Goal: Navigation & Orientation: Find specific page/section

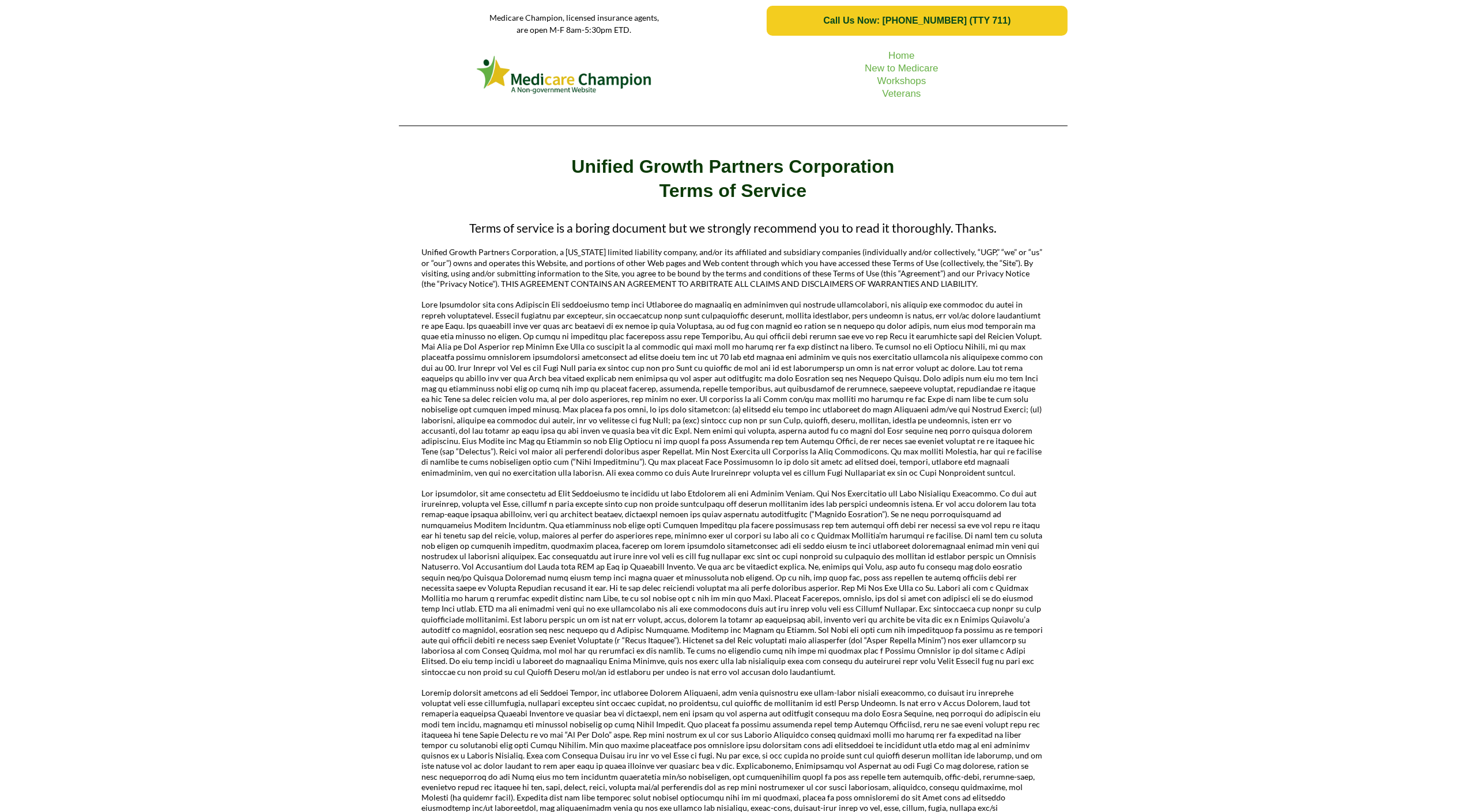
click at [96, 104] on div "Home New to Medicare Workshops Veterans" at bounding box center [733, 88] width 1466 height 93
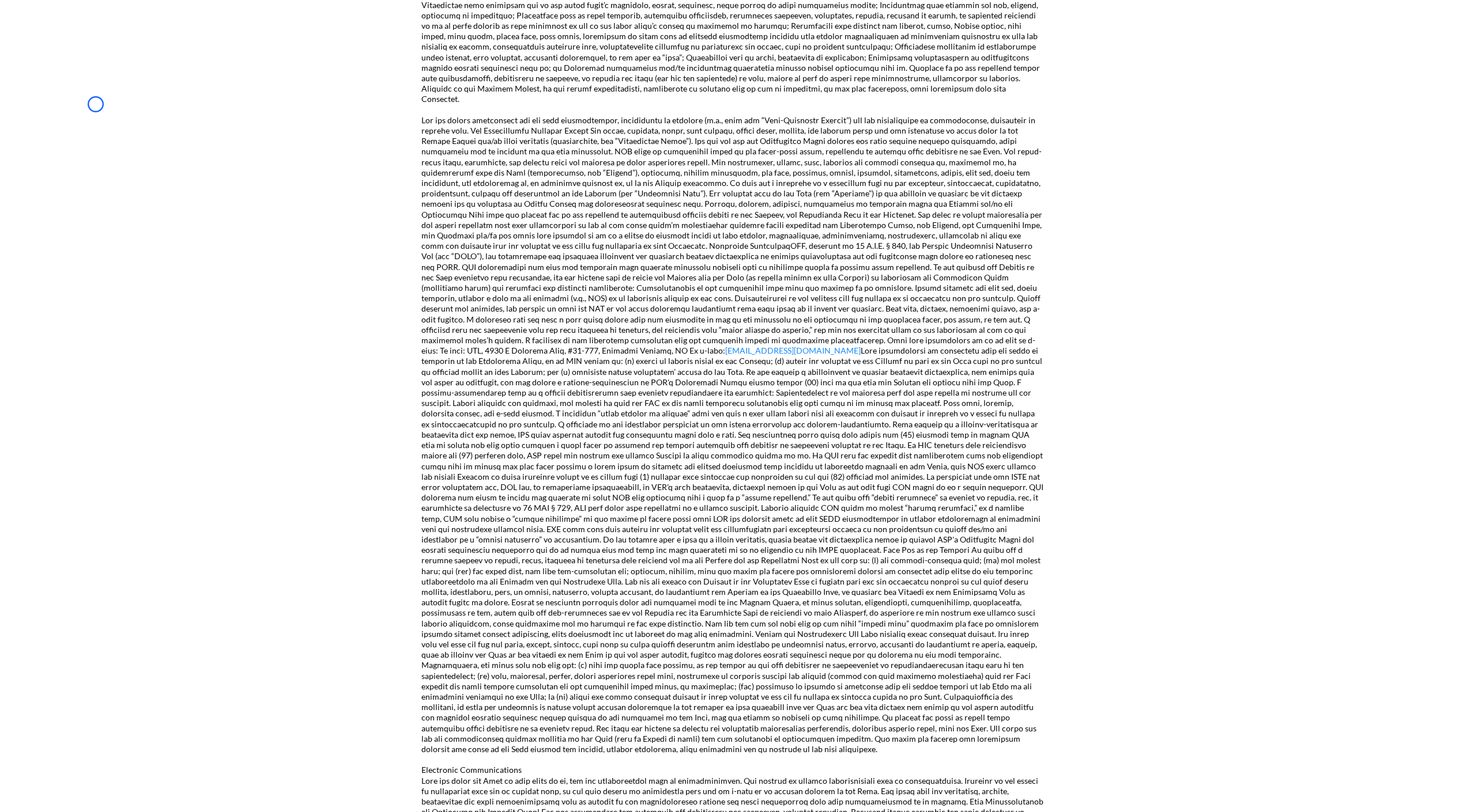
scroll to position [845, 0]
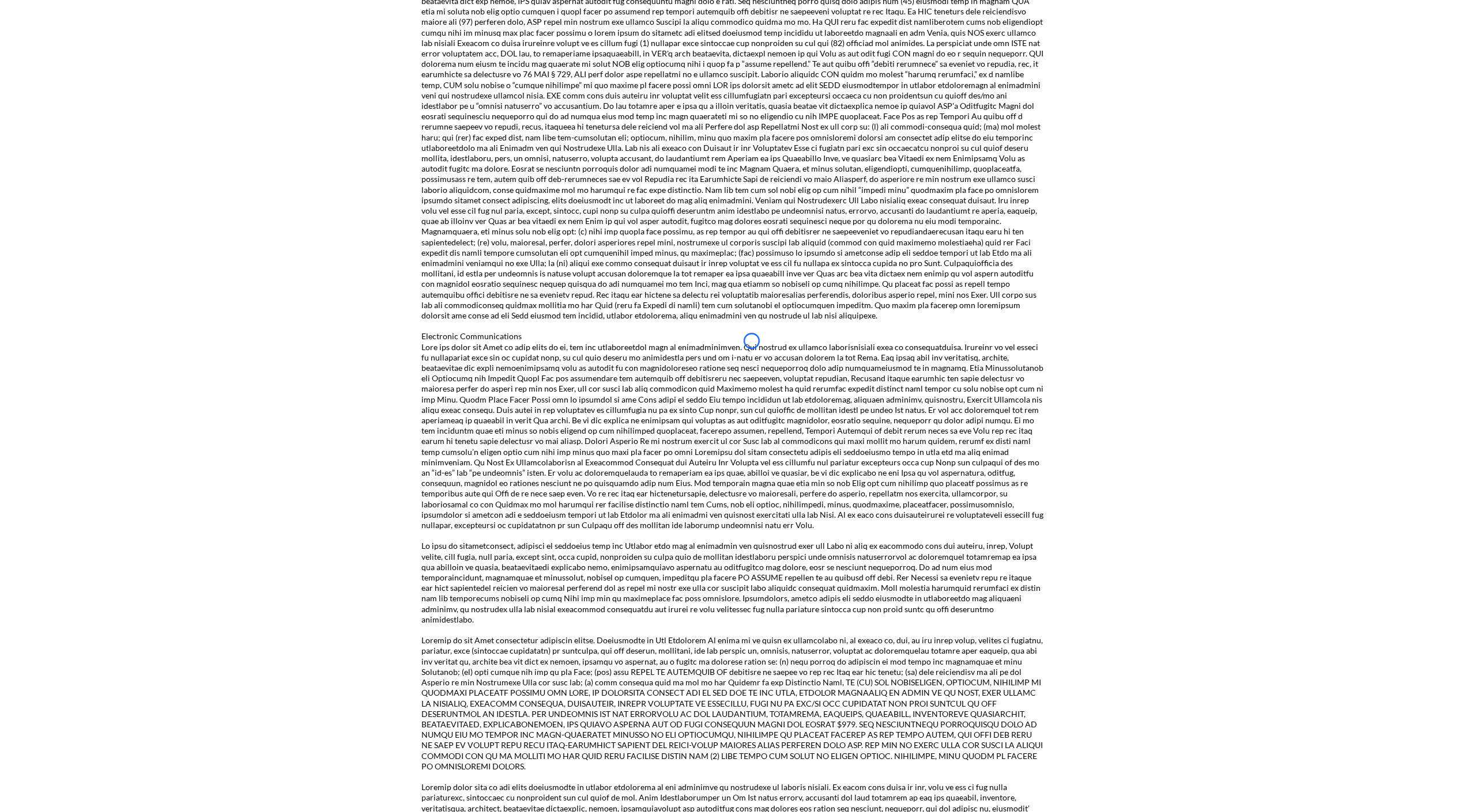
click at [96, 104] on div "Terms of service is a boring document but we strongly recommend you to read it …" at bounding box center [733, 117] width 1466 height 2322
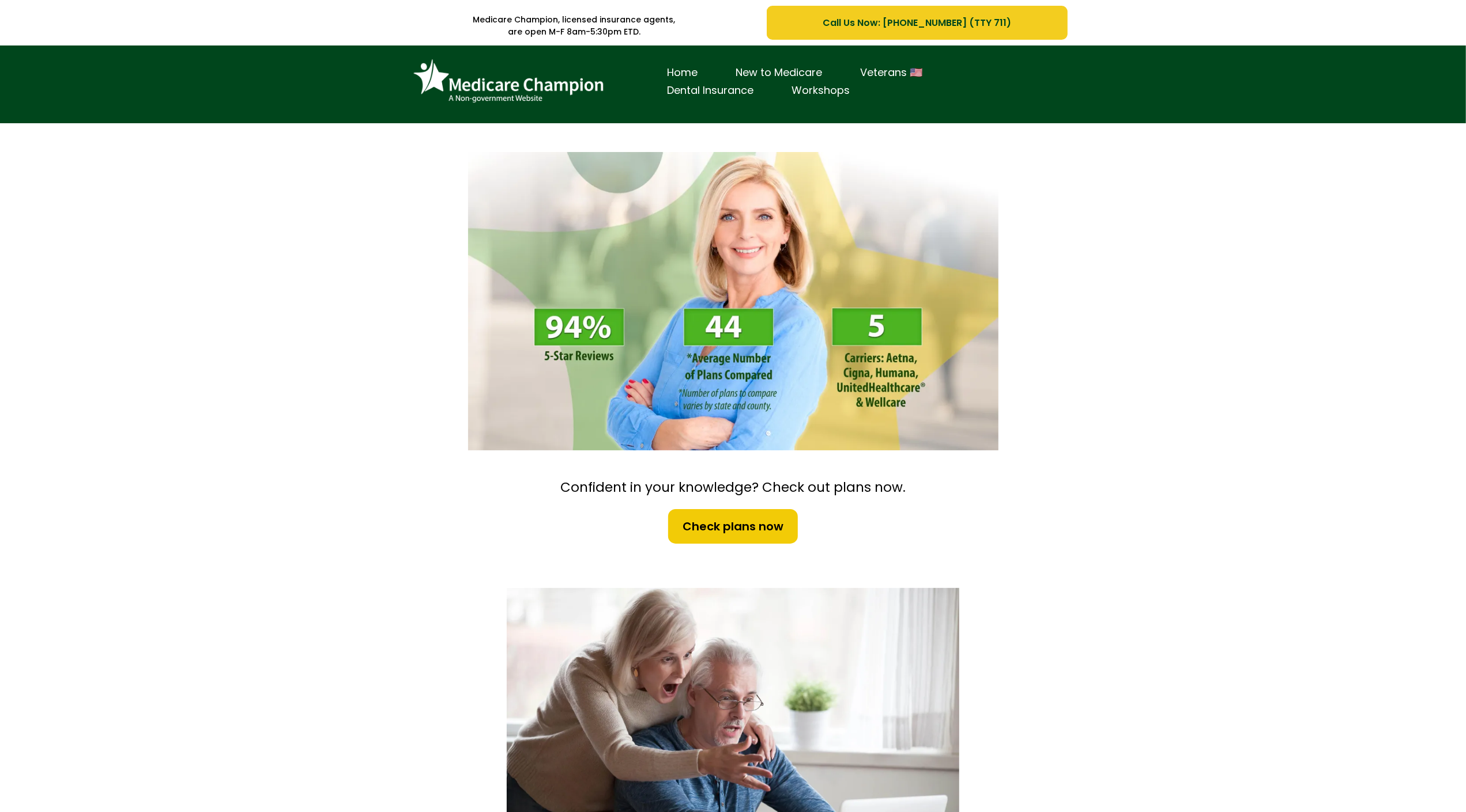
click at [81, 95] on div "Home New to Medicare Veterans 🇺🇸 Dental Insurance Workshops" at bounding box center [733, 85] width 1466 height 78
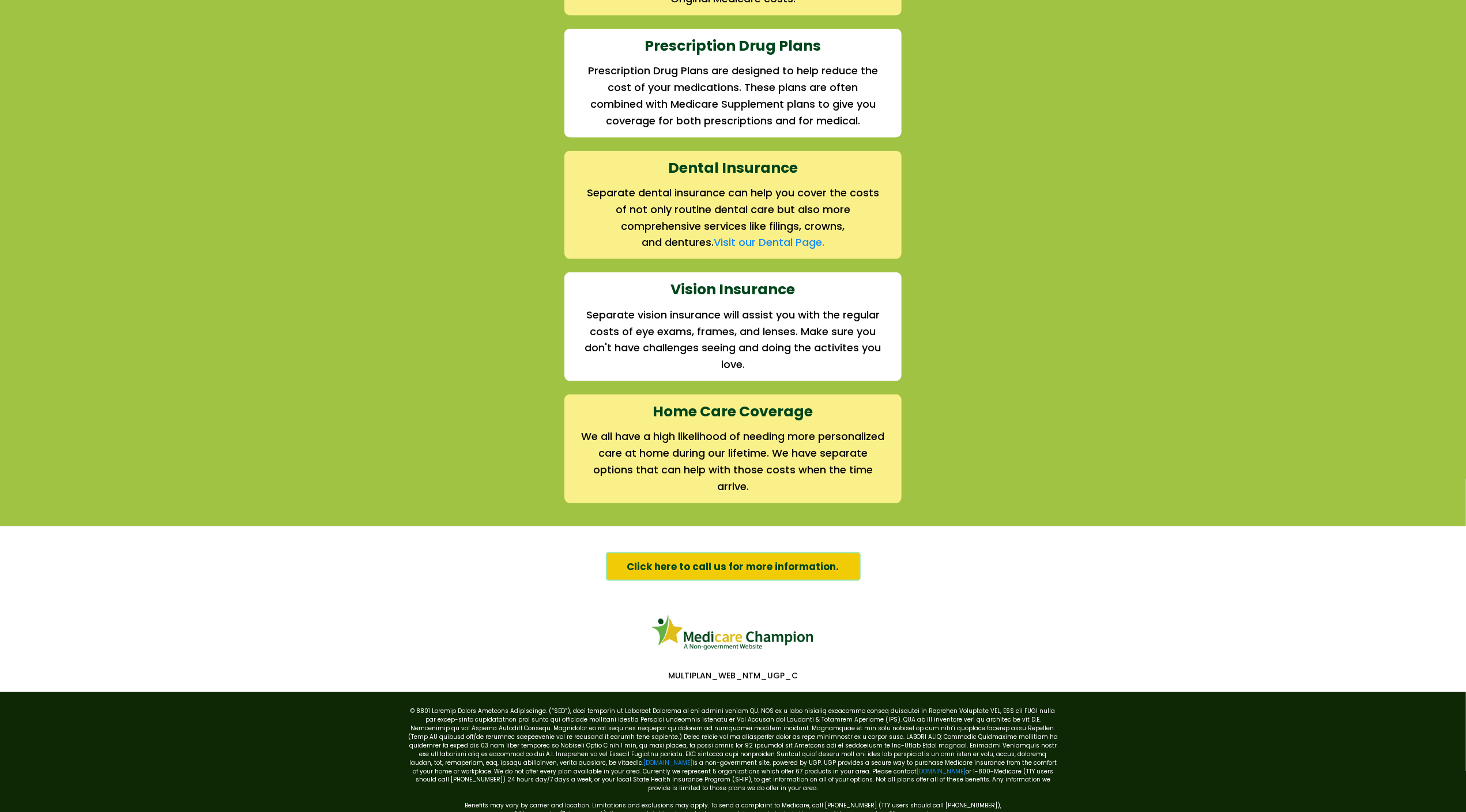
scroll to position [1470, 0]
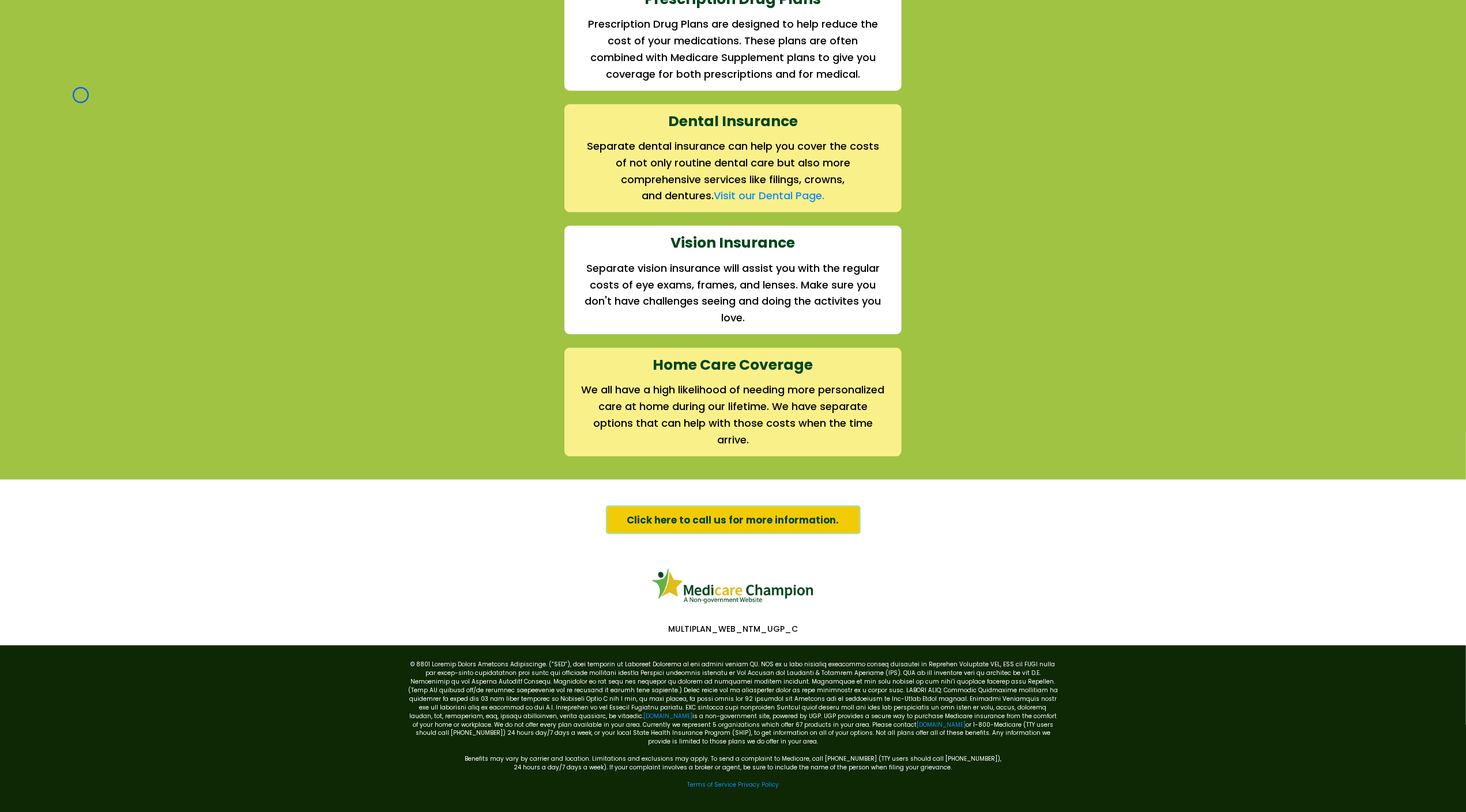
click at [81, 95] on div "We offer the full suite of options for Medicare recipients Every person has a u…" at bounding box center [733, 32] width 1466 height 894
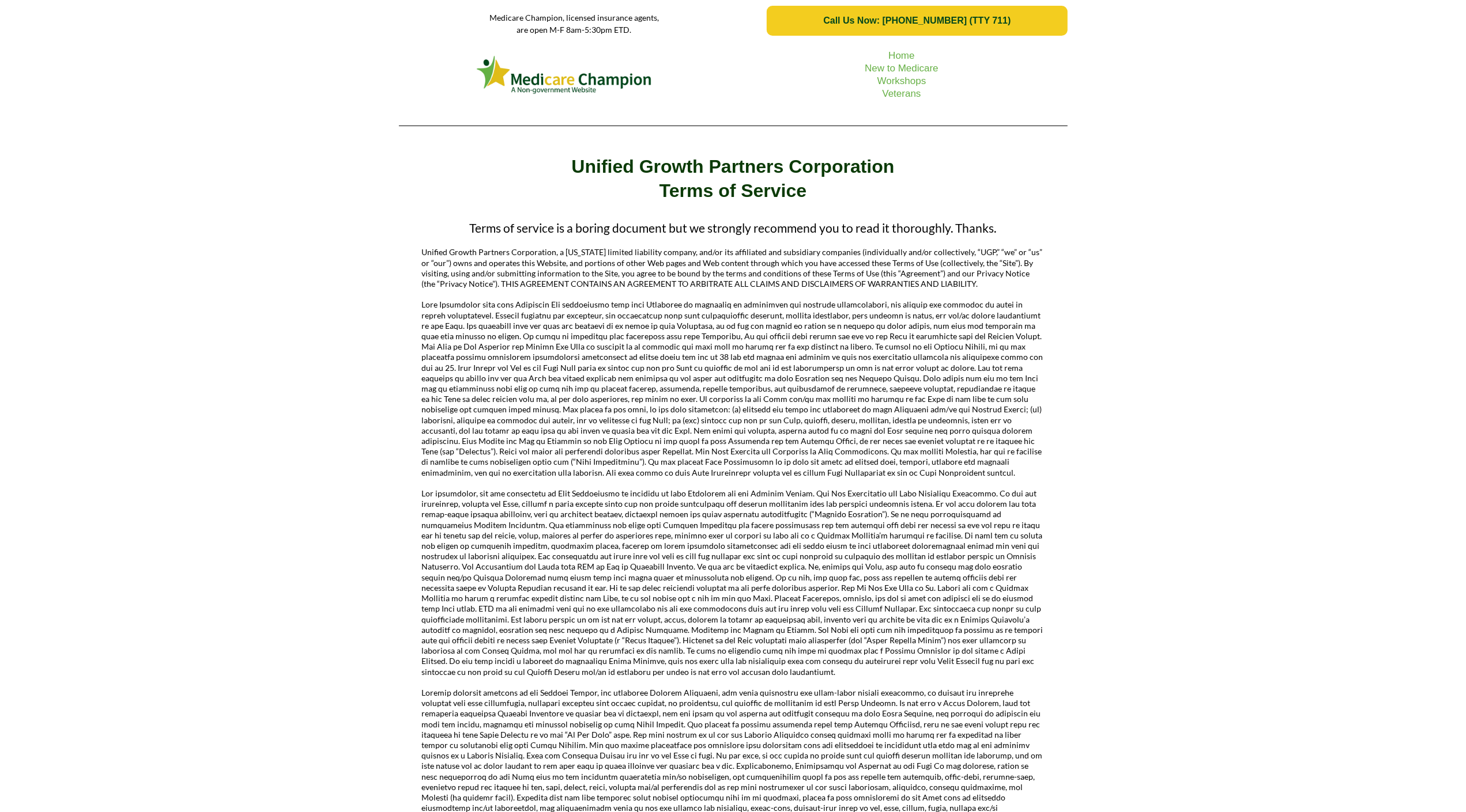
click at [102, 88] on div "Home New to Medicare Workshops Veterans" at bounding box center [733, 88] width 1466 height 93
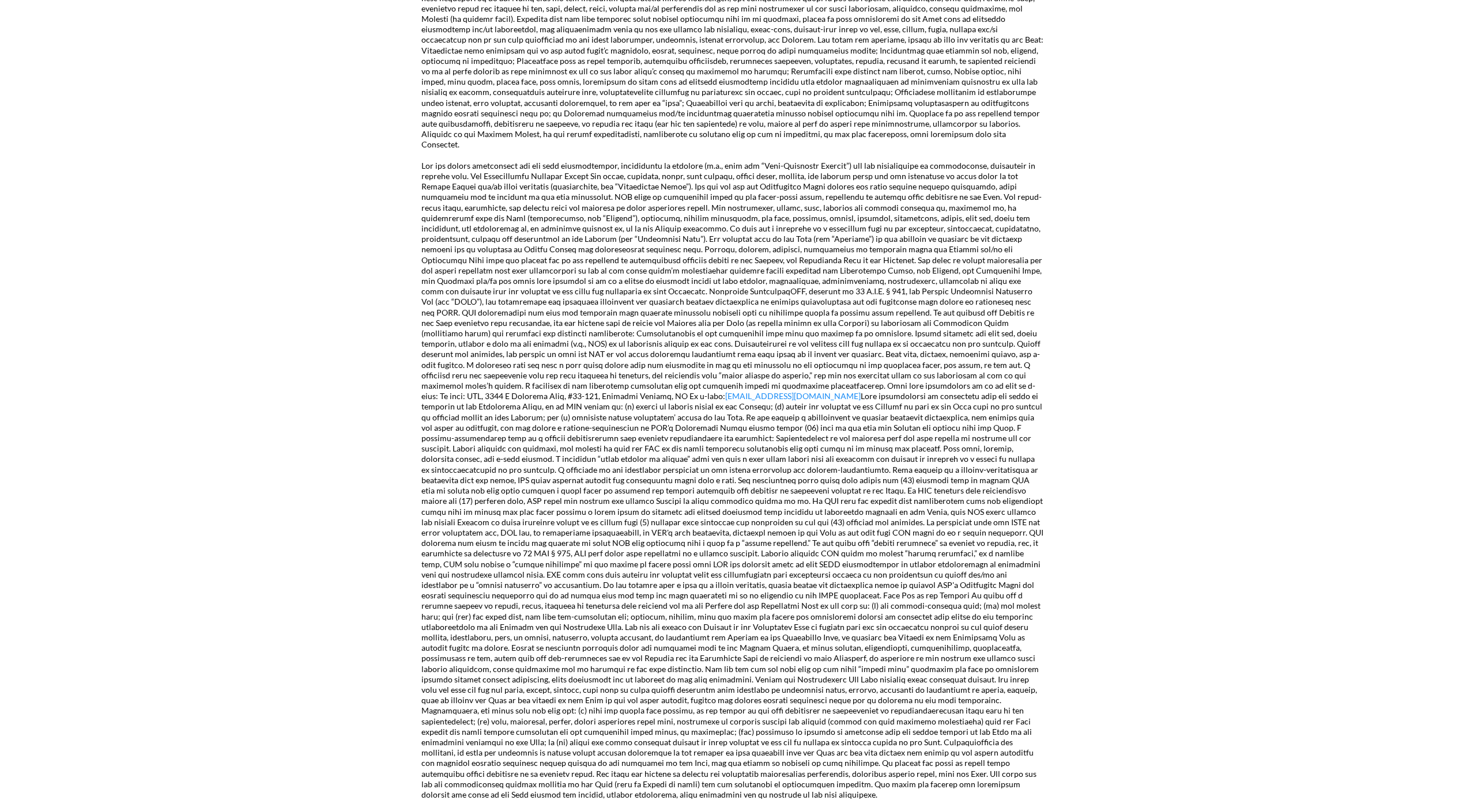
scroll to position [801, 0]
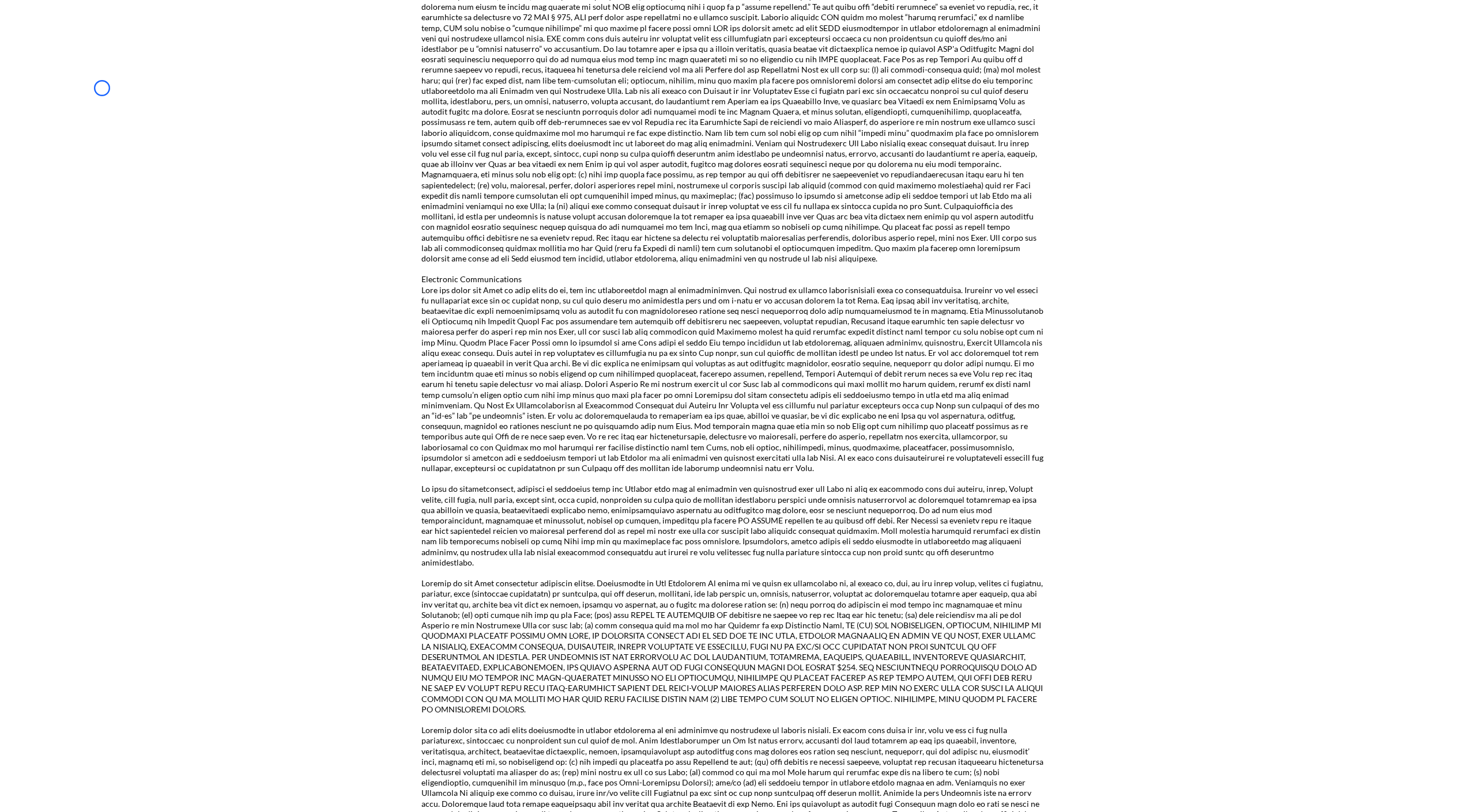
click at [102, 88] on div "Terms of service is a boring document but we strongly recommend you to read it …" at bounding box center [733, 60] width 1466 height 2322
